Goal: Information Seeking & Learning: Learn about a topic

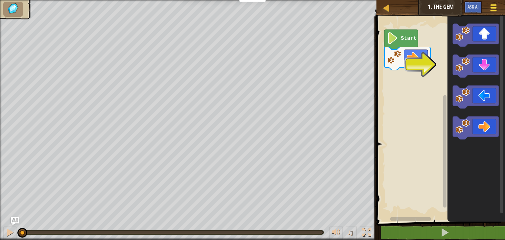
click at [499, 9] on button "Game Menu" at bounding box center [493, 9] width 17 height 16
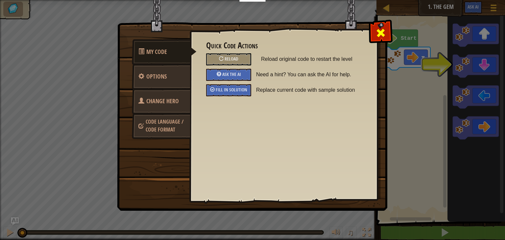
click at [381, 32] on span at bounding box center [380, 33] width 11 height 11
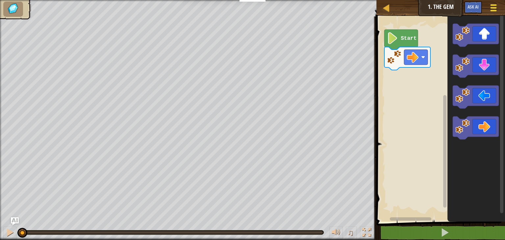
click at [494, 9] on div at bounding box center [493, 8] width 9 height 10
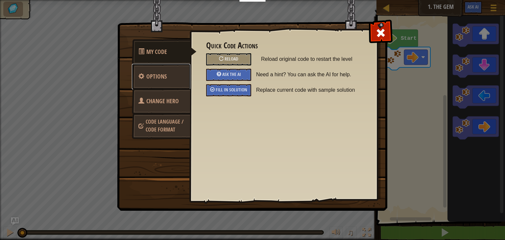
click at [162, 79] on span "Options" at bounding box center [156, 76] width 20 height 8
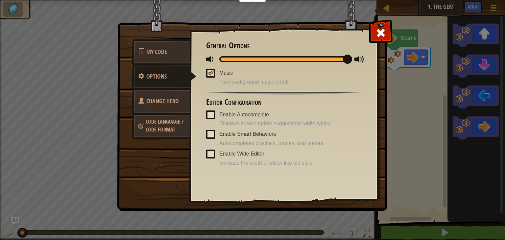
click at [171, 99] on span "Change Hero" at bounding box center [162, 101] width 33 height 8
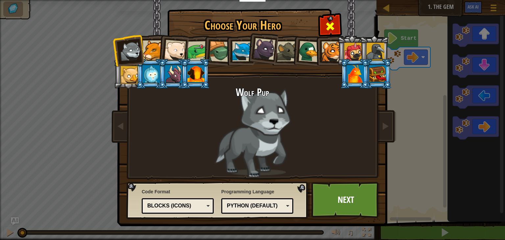
click at [330, 26] on span at bounding box center [330, 26] width 11 height 11
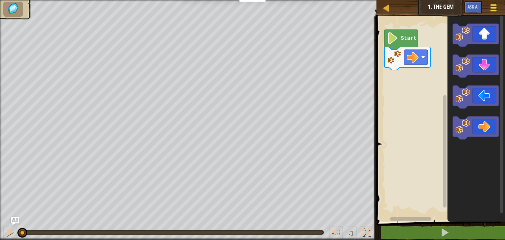
click at [486, 6] on button "Game Menu" at bounding box center [493, 9] width 17 height 16
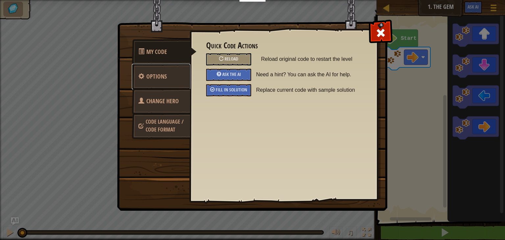
click at [157, 73] on span "Options" at bounding box center [156, 76] width 20 height 8
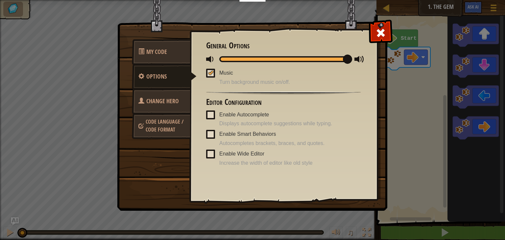
click at [174, 99] on span "Change Hero" at bounding box center [162, 101] width 33 height 8
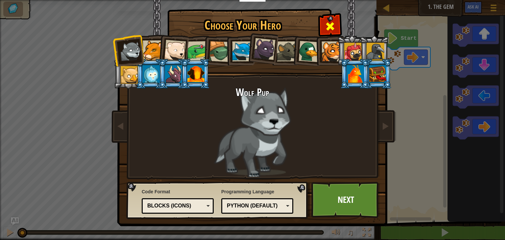
click at [338, 23] on div at bounding box center [329, 25] width 21 height 21
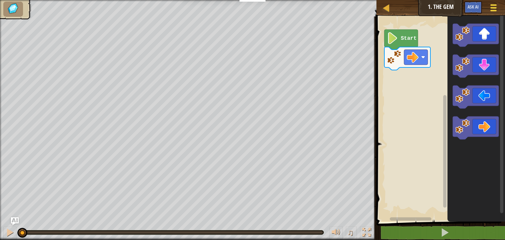
click at [494, 7] on span at bounding box center [493, 7] width 6 height 1
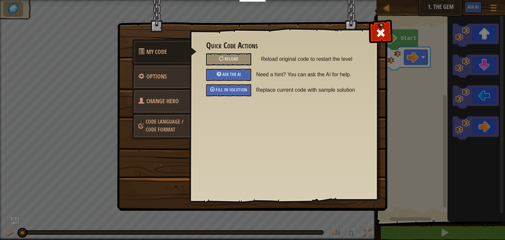
click at [158, 130] on span "Code Language / Code Format" at bounding box center [165, 125] width 38 height 15
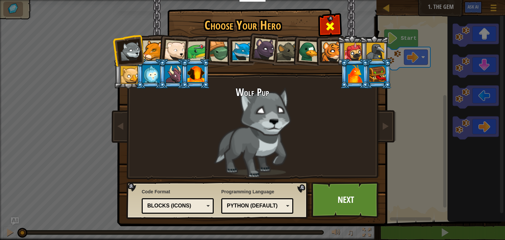
click at [333, 18] on div at bounding box center [329, 25] width 21 height 21
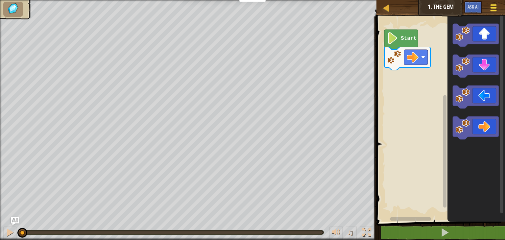
click at [499, 9] on button "Game Menu" at bounding box center [493, 9] width 17 height 16
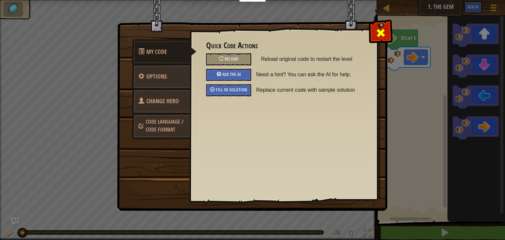
click at [388, 28] on div at bounding box center [380, 31] width 21 height 21
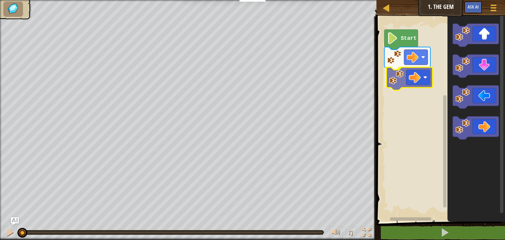
click at [396, 80] on div "Start" at bounding box center [439, 117] width 130 height 208
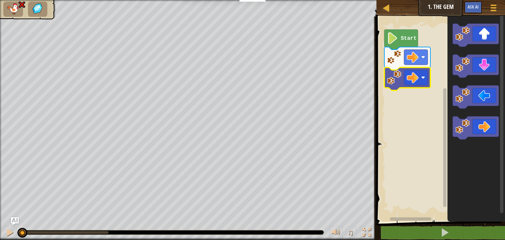
drag, startPoint x: 110, startPoint y: 234, endPoint x: 0, endPoint y: 226, distance: 110.4
click at [0, 226] on div "♫" at bounding box center [188, 231] width 376 height 20
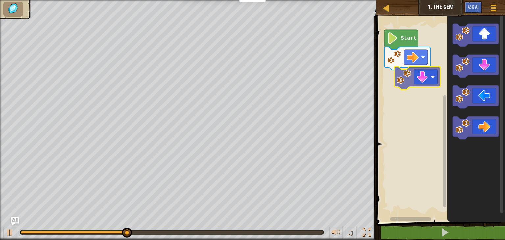
click at [412, 82] on div "Start" at bounding box center [439, 117] width 130 height 208
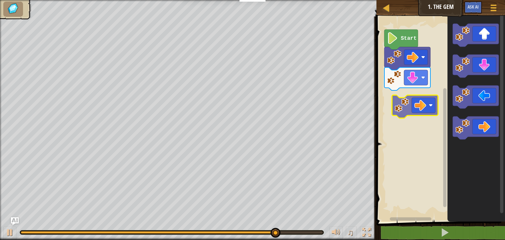
click at [403, 107] on div "Start" at bounding box center [439, 117] width 130 height 208
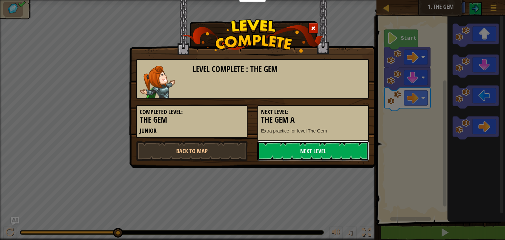
click at [293, 149] on link "Next Level" at bounding box center [312, 151] width 111 height 20
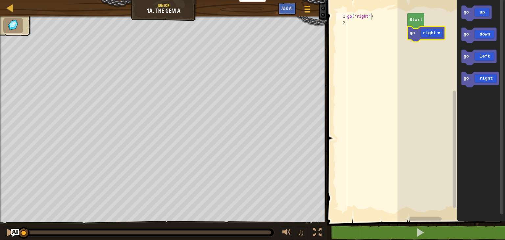
click at [420, 72] on rect "Blockly Workspace" at bounding box center [450, 109] width 107 height 225
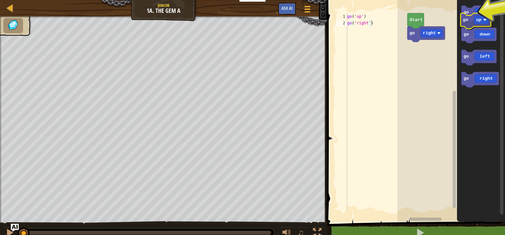
click at [468, 21] on icon "go up go down go left go right" at bounding box center [480, 109] width 48 height 225
click at [417, 56] on div "Start go right go right go up go down go left go right go right" at bounding box center [450, 109] width 107 height 225
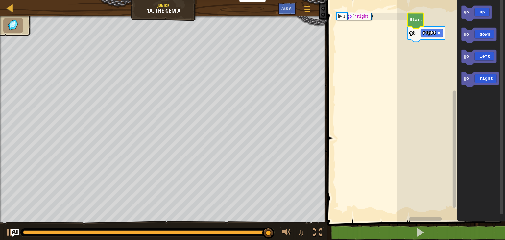
click at [414, 21] on text "Start" at bounding box center [415, 19] width 13 height 5
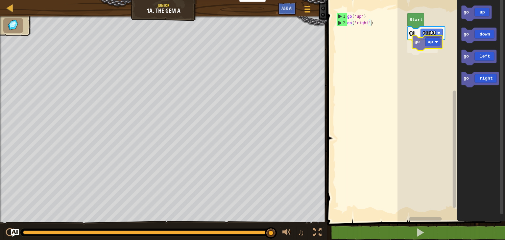
click at [420, 47] on div "Start go right go up go up go down go left go right go up" at bounding box center [450, 109] width 107 height 225
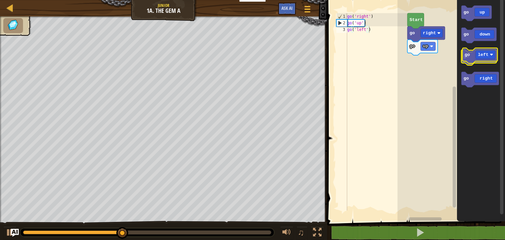
click at [471, 54] on icon "Blockly Workspace" at bounding box center [478, 57] width 35 height 15
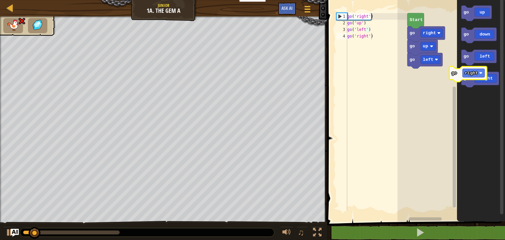
click at [448, 64] on div "Start go right go up go left go up go down go left go right go right" at bounding box center [450, 109] width 107 height 225
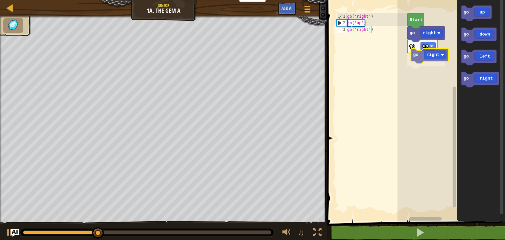
click at [423, 57] on div "go up go right go right Start go up go down go left go right go right" at bounding box center [450, 109] width 107 height 225
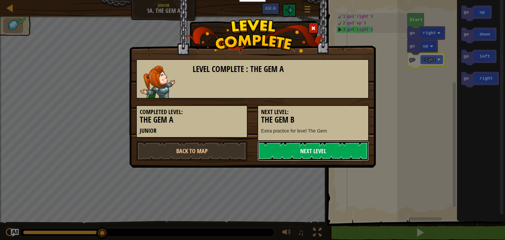
click at [301, 156] on link "Next Level" at bounding box center [312, 151] width 111 height 20
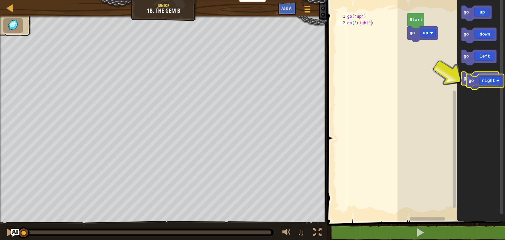
click at [470, 80] on icon "Blockly Workspace" at bounding box center [479, 79] width 37 height 15
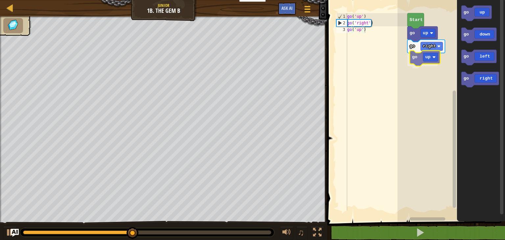
click at [419, 58] on div "go up go right go up Start go up go down go left go right go up" at bounding box center [450, 109] width 107 height 225
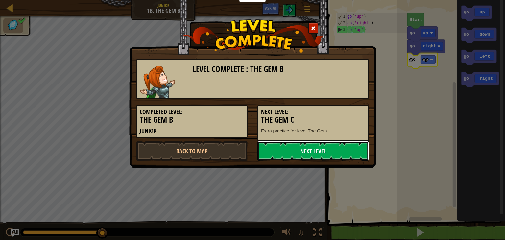
click at [278, 148] on link "Next Level" at bounding box center [312, 151] width 111 height 20
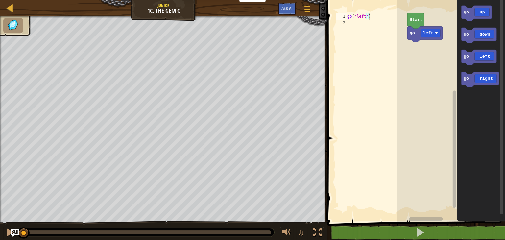
click at [419, 24] on icon "Blockly Workspace" at bounding box center [415, 20] width 16 height 15
click at [414, 37] on icon "Blockly Workspace" at bounding box center [424, 33] width 35 height 15
click at [429, 58] on div "Start go left go up go down go left go right go left" at bounding box center [450, 109] width 107 height 225
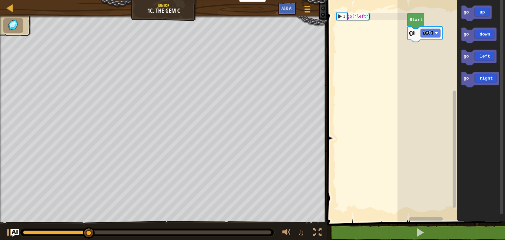
click at [412, 57] on div "go left Start go up go down go left go right" at bounding box center [450, 109] width 107 height 225
click at [421, 51] on div "go left Start go up go down go left go right" at bounding box center [450, 109] width 107 height 225
click at [430, 53] on div "go left Start go up go down go left go right" at bounding box center [450, 109] width 107 height 225
click at [465, 35] on text "go" at bounding box center [465, 34] width 5 height 5
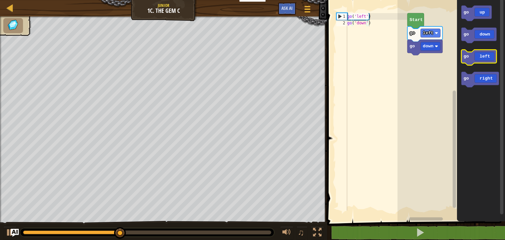
click at [480, 60] on icon "Blockly Workspace" at bounding box center [478, 57] width 35 height 15
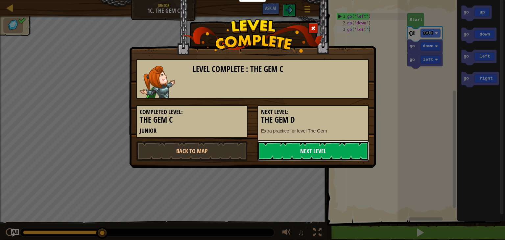
click at [340, 149] on link "Next Level" at bounding box center [312, 151] width 111 height 20
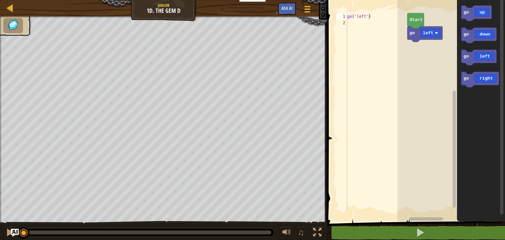
click at [436, 59] on div "Start go left go up go down go left go right" at bounding box center [450, 109] width 107 height 225
click at [470, 15] on icon "Blockly Workspace" at bounding box center [476, 13] width 30 height 15
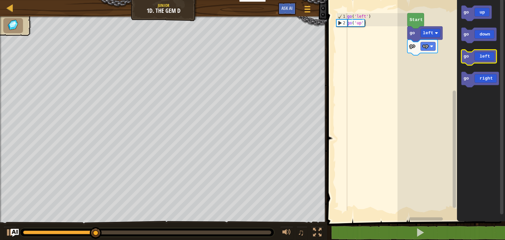
click at [472, 60] on icon "Blockly Workspace" at bounding box center [478, 57] width 35 height 15
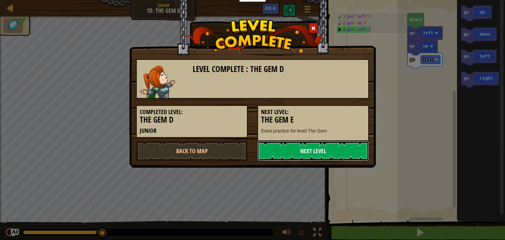
click at [332, 151] on link "Next Level" at bounding box center [312, 151] width 111 height 20
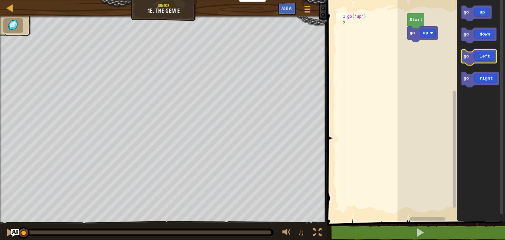
click at [473, 60] on icon "Blockly Workspace" at bounding box center [478, 57] width 35 height 15
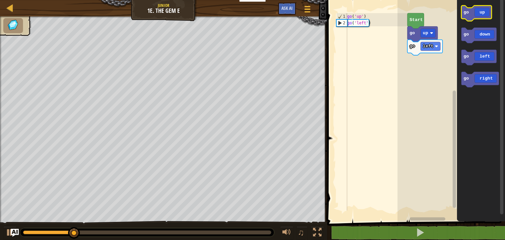
click at [472, 17] on icon "Blockly Workspace" at bounding box center [476, 13] width 30 height 15
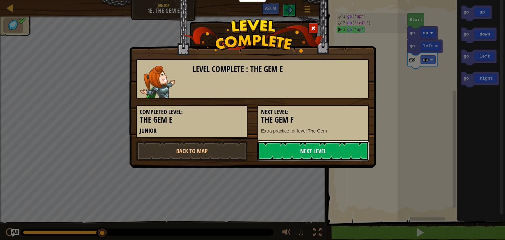
click at [326, 152] on link "Next Level" at bounding box center [312, 151] width 111 height 20
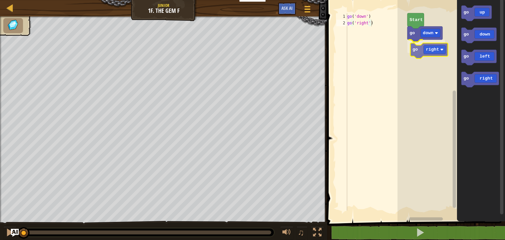
click at [427, 54] on div "Start go down go right go up go down go left go right go right" at bounding box center [450, 109] width 107 height 225
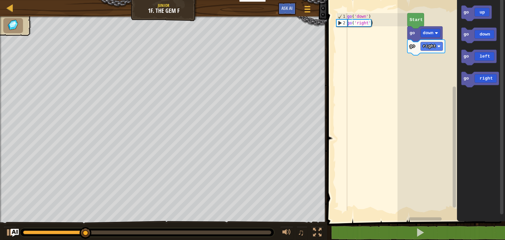
click at [430, 63] on div "Start go down go right go up go down go left go right" at bounding box center [450, 109] width 107 height 225
click at [412, 68] on div "Start go down go right go up go down go left go right go left" at bounding box center [450, 109] width 107 height 225
click at [426, 64] on div "go right go down Start go up go down go left go right" at bounding box center [450, 109] width 107 height 225
click at [469, 37] on icon "Blockly Workspace" at bounding box center [478, 35] width 35 height 15
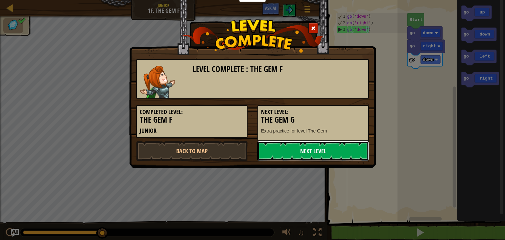
click at [350, 156] on link "Next Level" at bounding box center [312, 151] width 111 height 20
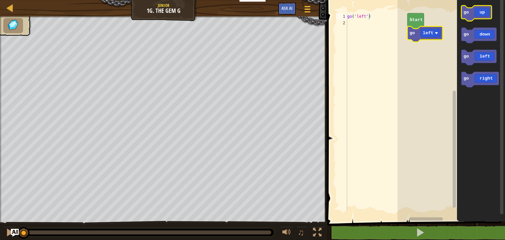
click at [468, 17] on icon "Blockly Workspace" at bounding box center [476, 13] width 30 height 15
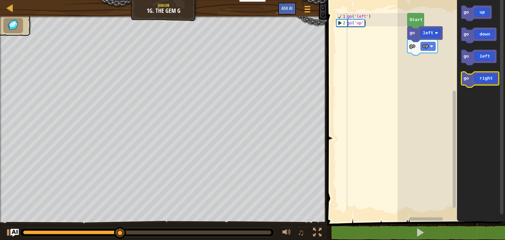
click at [482, 82] on icon "Blockly Workspace" at bounding box center [479, 79] width 37 height 15
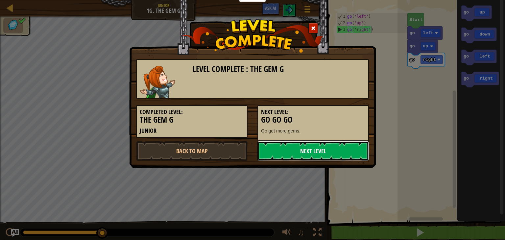
click at [311, 151] on link "Next Level" at bounding box center [312, 151] width 111 height 20
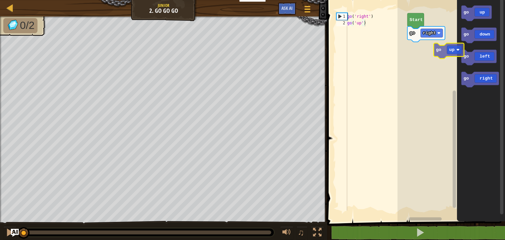
click at [451, 53] on div "go right Start go up go down go left go right go up" at bounding box center [450, 109] width 107 height 225
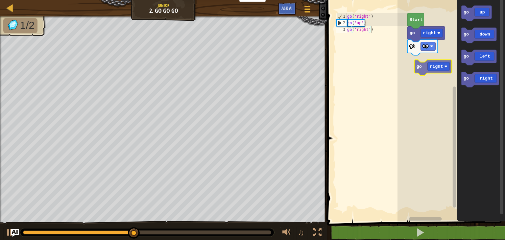
click at [436, 66] on div "go up go right Start go up go down go left go right go right" at bounding box center [450, 109] width 107 height 225
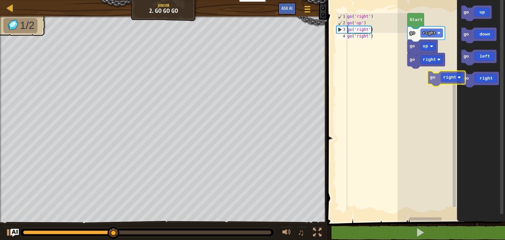
click at [436, 80] on div "go right go up go right Start go up go down go left go right go right" at bounding box center [450, 109] width 107 height 225
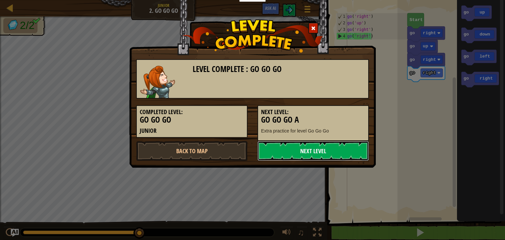
click at [348, 151] on link "Next Level" at bounding box center [312, 151] width 111 height 20
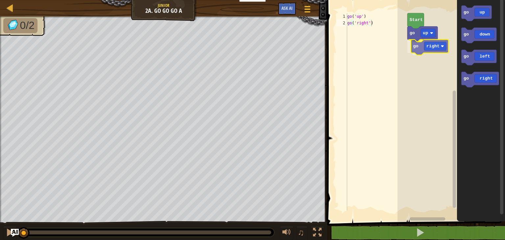
click at [424, 45] on div "go up go right Start go up go down go left go right go right" at bounding box center [450, 109] width 107 height 225
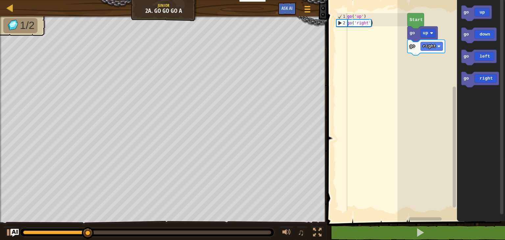
click at [420, 63] on div "go up go right Start go up go down go left go right" at bounding box center [450, 109] width 107 height 225
click at [465, 12] on text "go" at bounding box center [465, 12] width 5 height 5
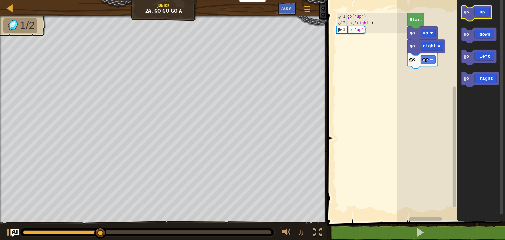
click at [469, 12] on icon "Blockly Workspace" at bounding box center [476, 13] width 30 height 15
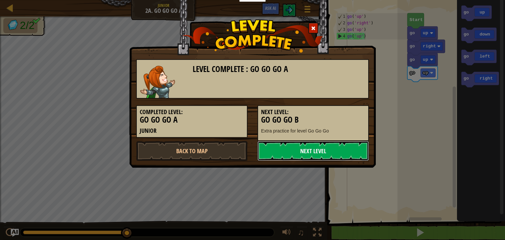
click at [337, 150] on link "Next Level" at bounding box center [312, 151] width 111 height 20
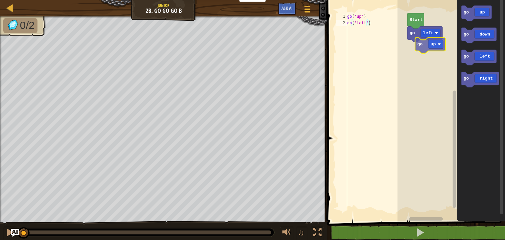
click at [429, 50] on div "go left Start go up go down go left go right go up" at bounding box center [450, 109] width 107 height 225
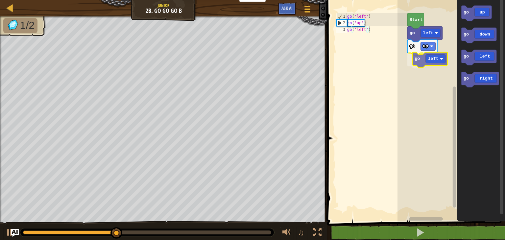
click at [426, 61] on div "go left go up go left Start go up go down go left go right go left" at bounding box center [450, 109] width 107 height 225
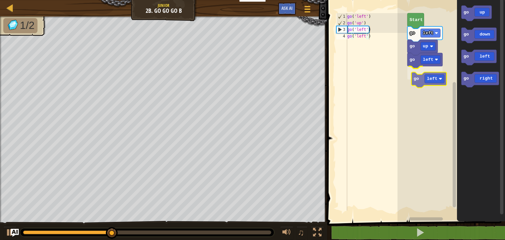
click at [418, 82] on div "go left go up go left go left Start go up go down go left go right go left" at bounding box center [450, 109] width 107 height 225
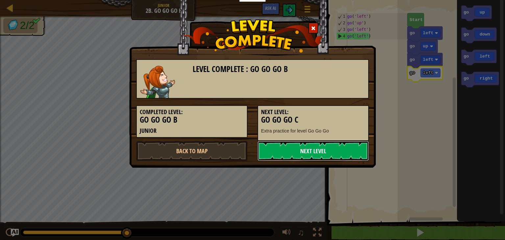
click at [335, 145] on link "Next Level" at bounding box center [312, 151] width 111 height 20
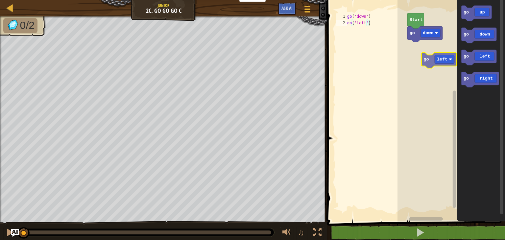
click at [428, 61] on div "Start go down go up go down go left go right go left" at bounding box center [450, 109] width 107 height 225
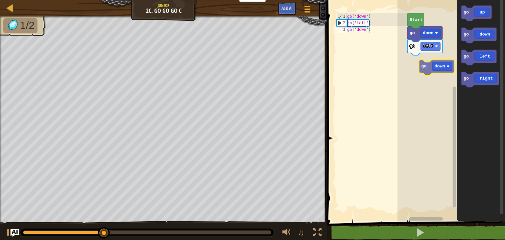
click at [436, 67] on div "go left go down Start go up go down go left go right go down" at bounding box center [450, 109] width 107 height 225
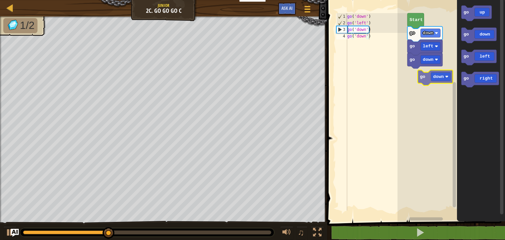
click at [413, 81] on div "go down go left go down Start go up go down go left go right go down" at bounding box center [450, 109] width 107 height 225
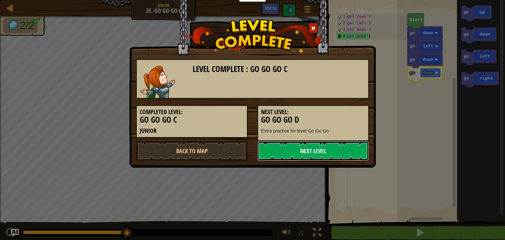
click at [353, 143] on link "Next Level" at bounding box center [312, 151] width 111 height 20
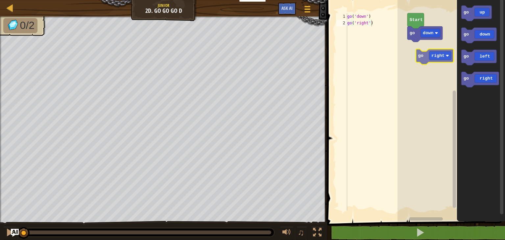
click at [428, 57] on div "Start go down go up go down go left go right go right" at bounding box center [450, 109] width 107 height 225
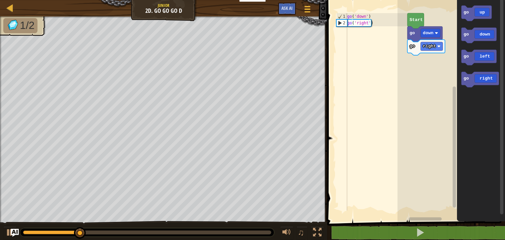
click at [434, 58] on div "go right go down Start go up go down go left go right" at bounding box center [450, 109] width 107 height 225
click at [437, 66] on div "go right go down Start go up go down go left go right" at bounding box center [450, 109] width 107 height 225
click at [467, 36] on text "go" at bounding box center [465, 34] width 5 height 5
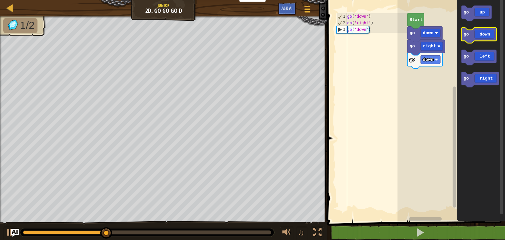
click at [467, 38] on icon "Blockly Workspace" at bounding box center [478, 35] width 35 height 15
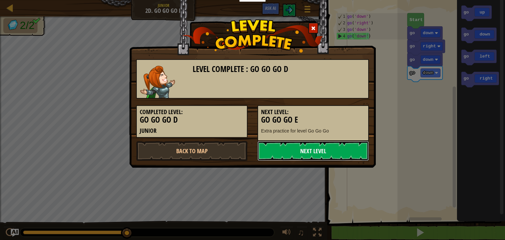
click at [347, 154] on link "Next Level" at bounding box center [312, 151] width 111 height 20
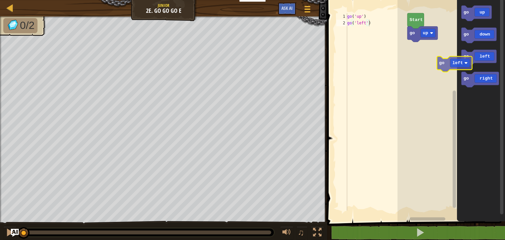
click at [436, 59] on div "go up Start go up go down go left go right go left" at bounding box center [450, 109] width 107 height 225
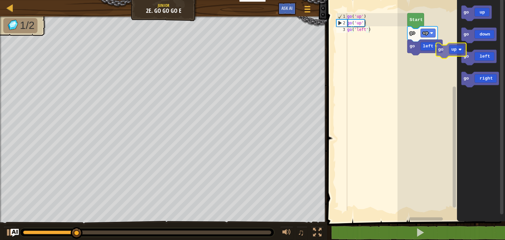
click at [431, 65] on div "go left go up Start go up go down go left go right go up" at bounding box center [450, 109] width 107 height 225
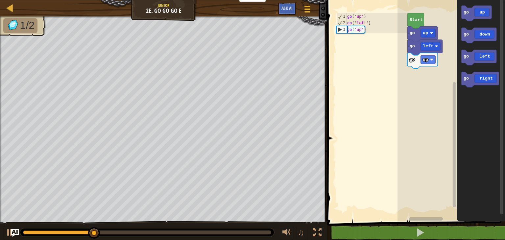
click at [432, 73] on div "go up go left go up Start go up go down go left go right" at bounding box center [450, 109] width 107 height 225
click at [477, 11] on icon "Blockly Workspace" at bounding box center [476, 13] width 30 height 15
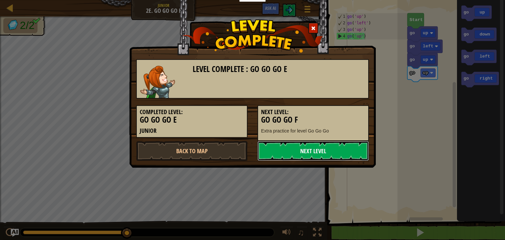
click at [343, 147] on link "Next Level" at bounding box center [312, 151] width 111 height 20
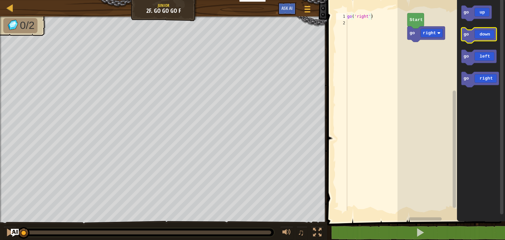
click at [468, 35] on text "go" at bounding box center [465, 34] width 5 height 5
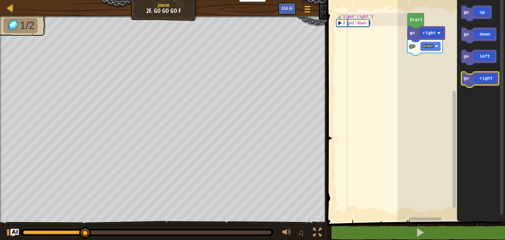
click at [479, 81] on icon "Blockly Workspace" at bounding box center [479, 79] width 37 height 15
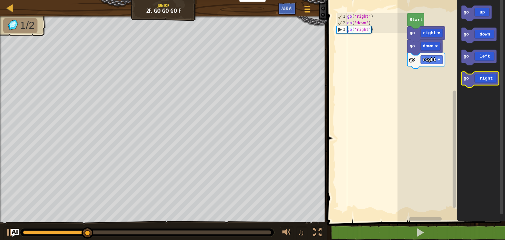
click at [479, 81] on icon "Blockly Workspace" at bounding box center [479, 79] width 37 height 15
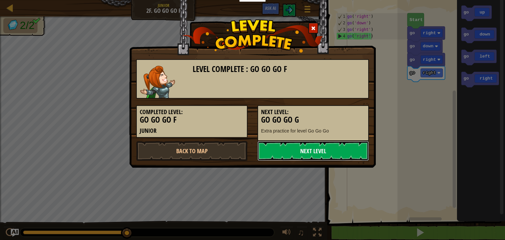
click at [312, 150] on link "Next Level" at bounding box center [312, 151] width 111 height 20
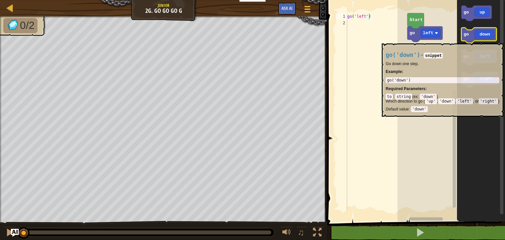
click at [486, 40] on icon "Blockly Workspace" at bounding box center [478, 35] width 35 height 15
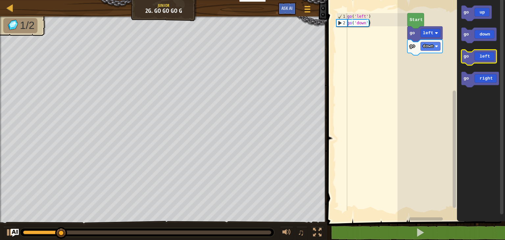
click at [490, 56] on icon "Blockly Workspace" at bounding box center [478, 57] width 35 height 15
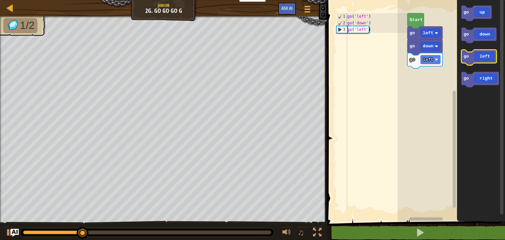
click at [490, 56] on icon "Blockly Workspace" at bounding box center [478, 57] width 35 height 15
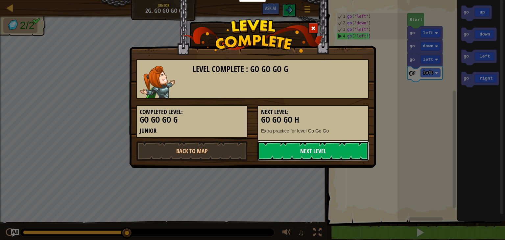
click at [321, 148] on link "Next Level" at bounding box center [312, 151] width 111 height 20
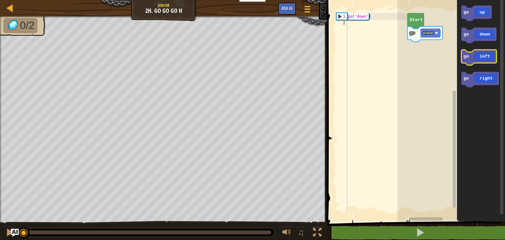
click at [486, 58] on icon "Blockly Workspace" at bounding box center [478, 57] width 35 height 15
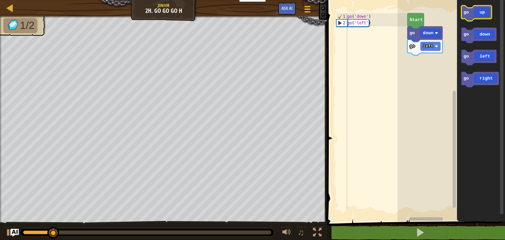
click at [480, 14] on icon "Blockly Workspace" at bounding box center [476, 13] width 30 height 15
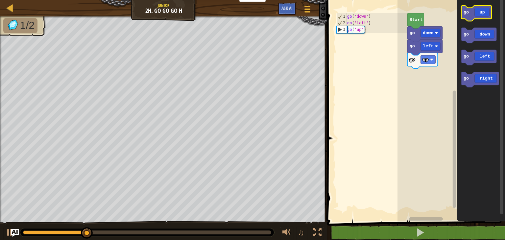
click at [480, 14] on icon "Blockly Workspace" at bounding box center [476, 13] width 30 height 15
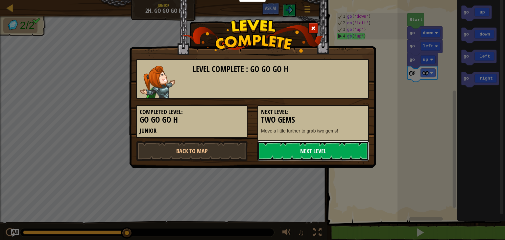
click at [337, 148] on link "Next Level" at bounding box center [312, 151] width 111 height 20
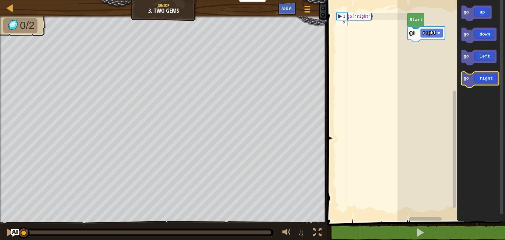
click at [481, 84] on icon "Blockly Workspace" at bounding box center [479, 79] width 37 height 15
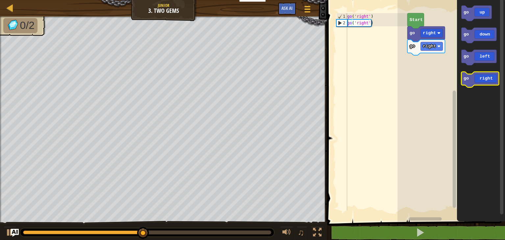
click at [481, 84] on icon "Blockly Workspace" at bounding box center [479, 79] width 37 height 15
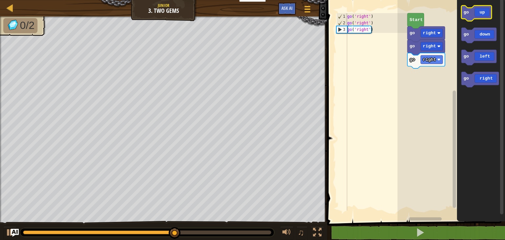
click at [479, 12] on icon "Blockly Workspace" at bounding box center [476, 13] width 30 height 15
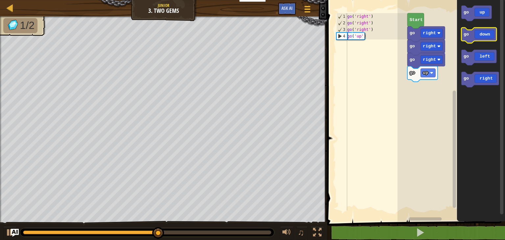
click at [476, 37] on icon "Blockly Workspace" at bounding box center [478, 35] width 35 height 15
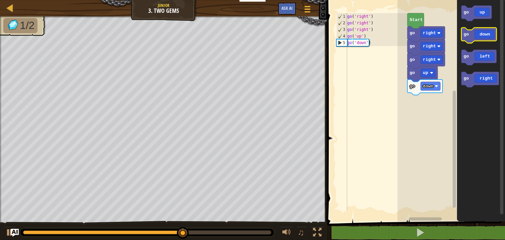
click at [476, 37] on icon "Blockly Workspace" at bounding box center [478, 35] width 35 height 15
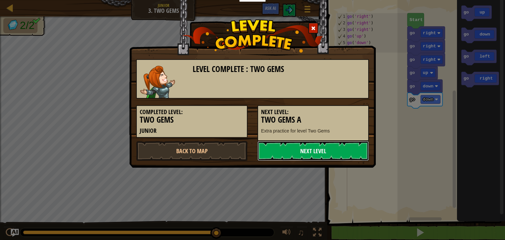
click at [297, 148] on link "Next Level" at bounding box center [312, 151] width 111 height 20
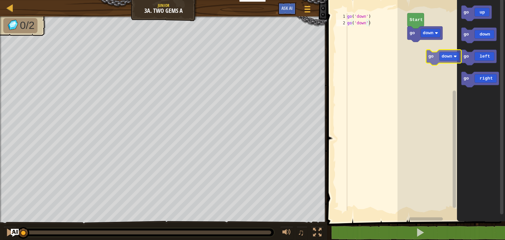
click at [433, 57] on div "go down Start go up go down go left go right go down" at bounding box center [450, 109] width 107 height 225
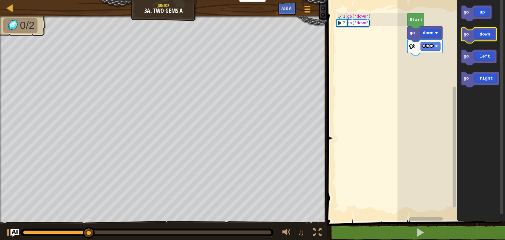
click at [480, 35] on icon "Blockly Workspace" at bounding box center [478, 35] width 35 height 15
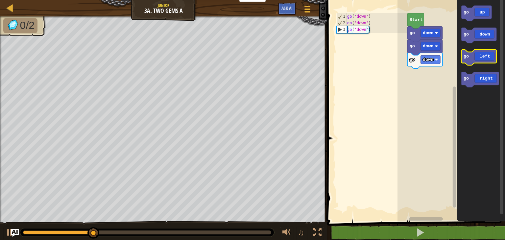
click at [491, 63] on rect "Blockly Workspace" at bounding box center [478, 57] width 35 height 15
click at [488, 58] on icon "Blockly Workspace" at bounding box center [478, 57] width 35 height 15
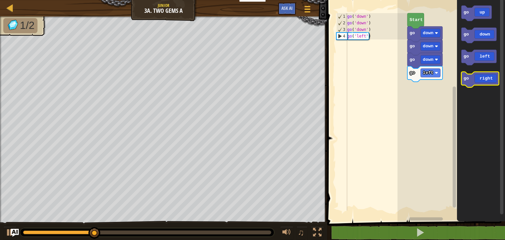
click at [484, 78] on icon "Blockly Workspace" at bounding box center [479, 79] width 37 height 15
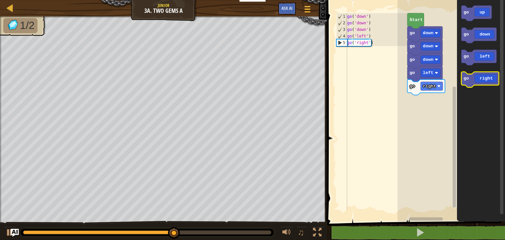
click at [485, 80] on icon "Blockly Workspace" at bounding box center [479, 79] width 37 height 15
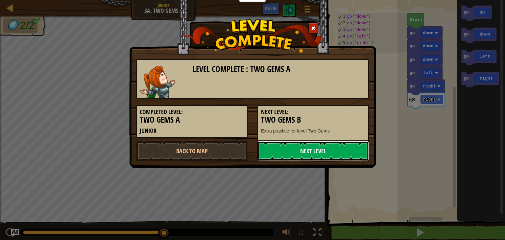
click at [279, 150] on link "Next Level" at bounding box center [312, 151] width 111 height 20
